Goal: Task Accomplishment & Management: Complete application form

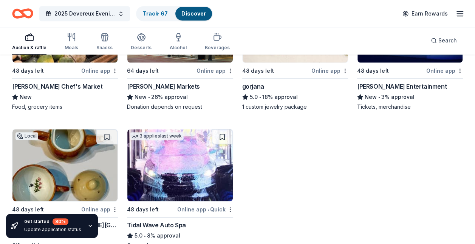
scroll to position [1778, 0]
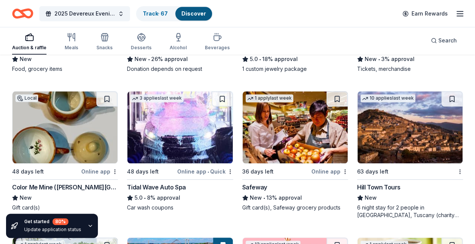
click at [34, 185] on div "Color Me Mine ([PERSON_NAME][GEOGRAPHIC_DATA][PERSON_NAME])" at bounding box center [65, 186] width 106 height 9
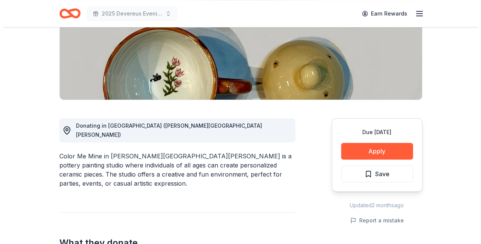
scroll to position [76, 0]
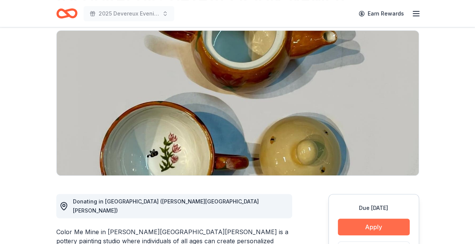
click at [374, 218] on button "Apply" at bounding box center [374, 226] width 72 height 17
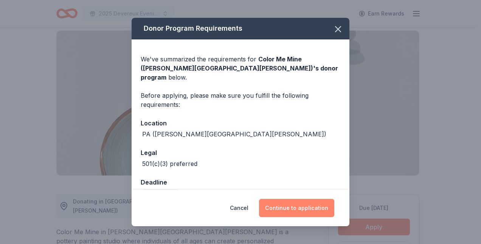
click at [304, 207] on button "Continue to application" at bounding box center [296, 208] width 75 height 18
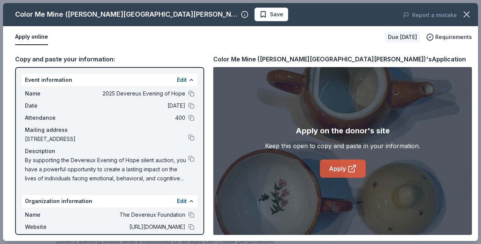
click at [340, 166] on link "Apply" at bounding box center [343, 168] width 46 height 18
